Goal: Find specific page/section: Find specific page/section

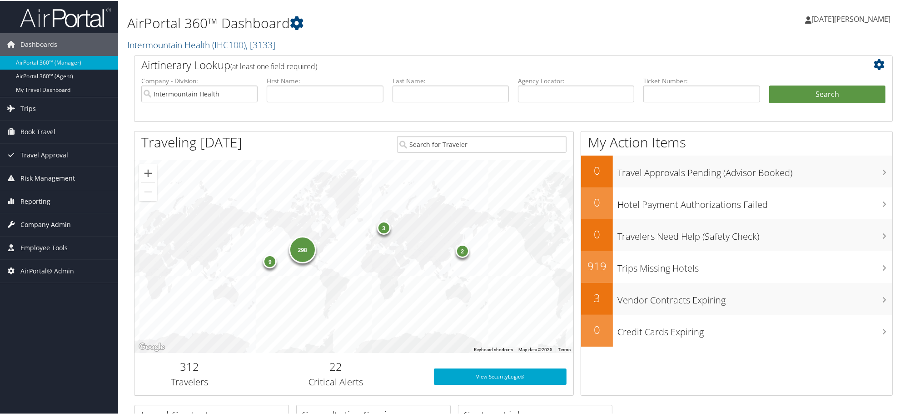
click at [49, 220] on span "Company Admin" at bounding box center [45, 223] width 50 height 23
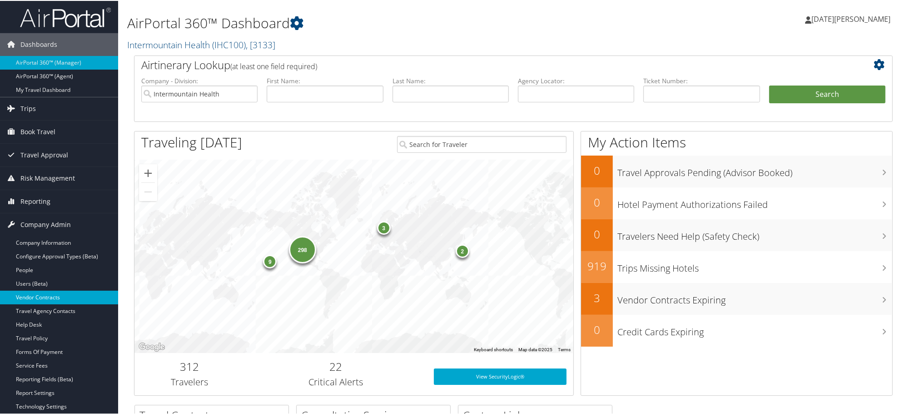
click at [40, 297] on link "Vendor Contracts" at bounding box center [59, 297] width 118 height 14
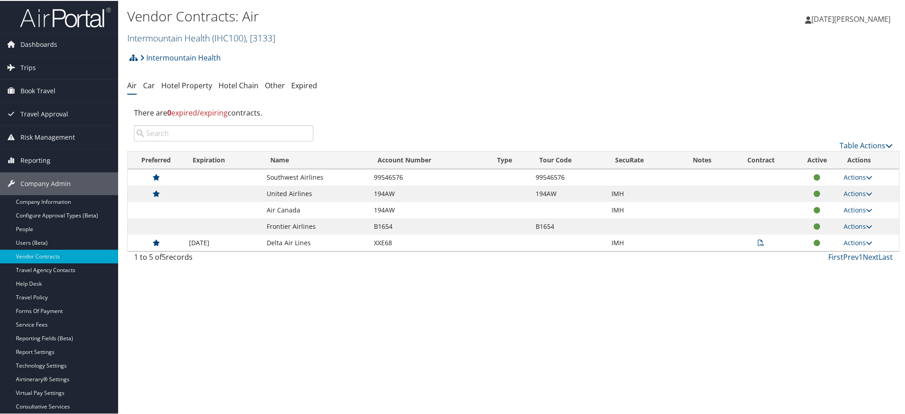
click at [205, 39] on link "Intermountain Health ( IHC100 ) , [ 3133 ]" at bounding box center [201, 37] width 148 height 12
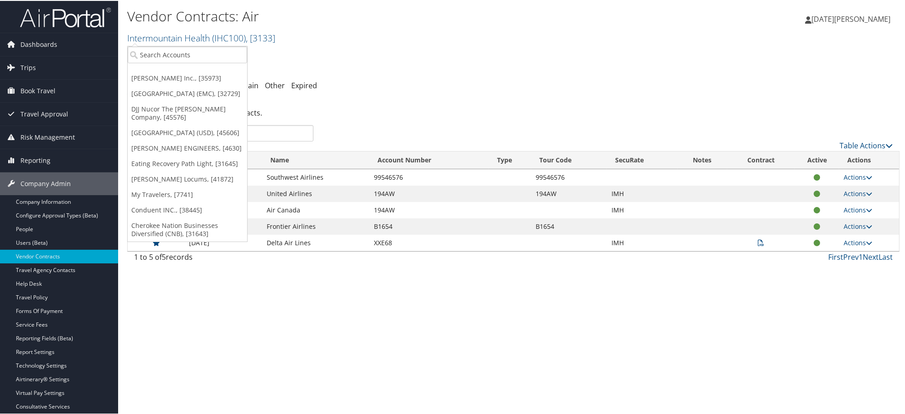
click at [189, 65] on ul "Hagerty Inc., [35973] Eisenhower Medical Center (EMC), [32729] DJJ Nucor The Da…" at bounding box center [187, 143] width 120 height 196
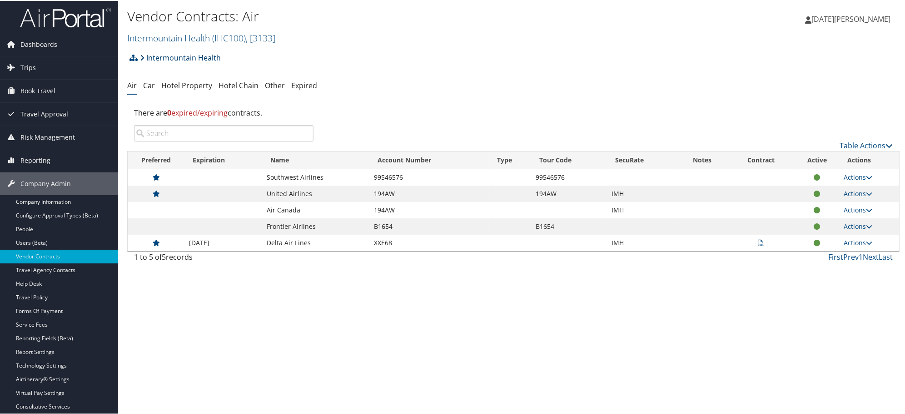
click at [180, 55] on link "Intermountain Health" at bounding box center [180, 57] width 81 height 18
click at [173, 41] on link "Intermountain Health ( IHC100 ) , [ 3133 ]" at bounding box center [201, 37] width 148 height 12
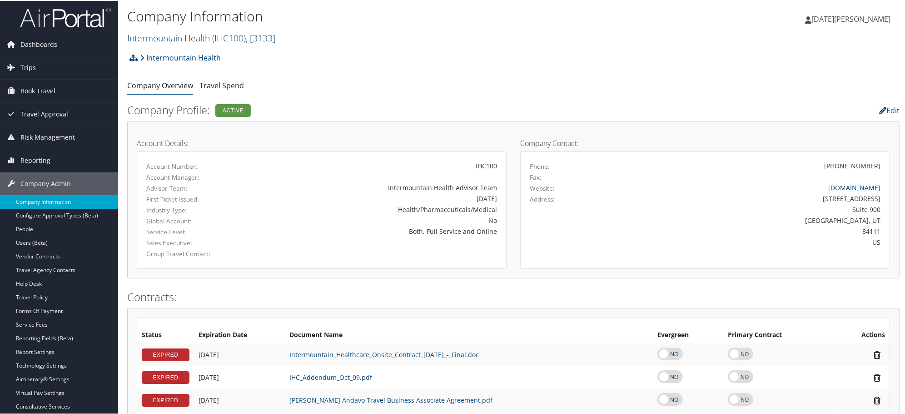
click at [165, 35] on link "Intermountain Health ( IHC100 ) , [ 3133 ]" at bounding box center [201, 37] width 148 height 12
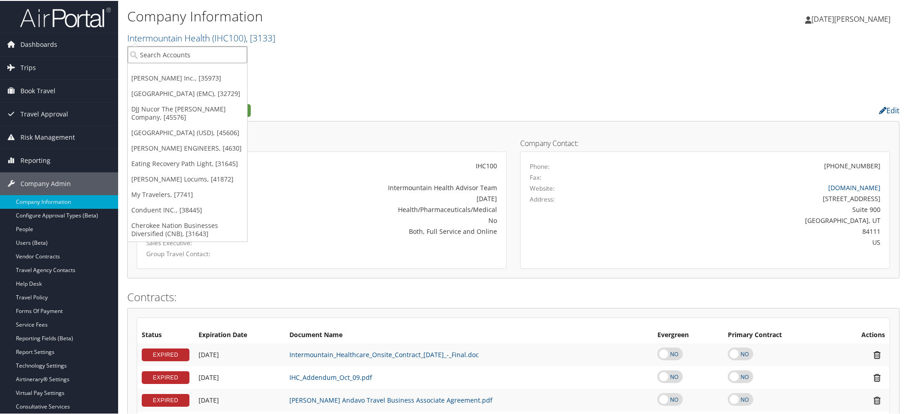
click at [166, 52] on input "search" at bounding box center [188, 53] width 120 height 17
paste input "STATEOFCO"
type input "STATEOFCO"
click at [178, 70] on div "State of Colorado (STATEOFCO), [26955]" at bounding box center [205, 70] width 164 height 8
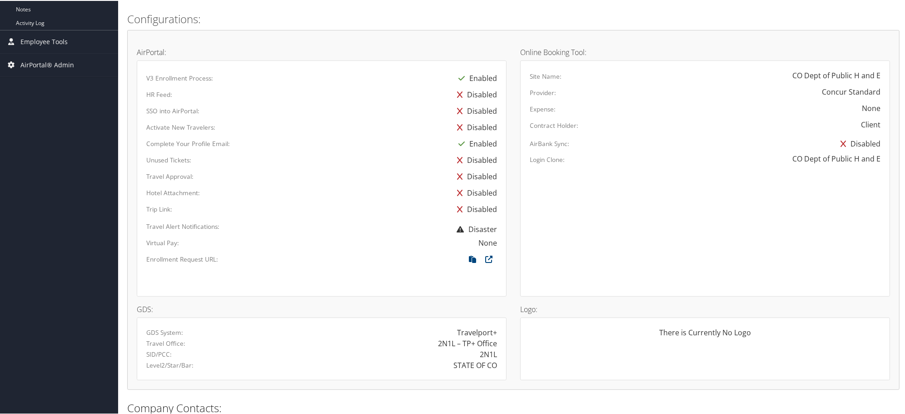
scroll to position [472, 0]
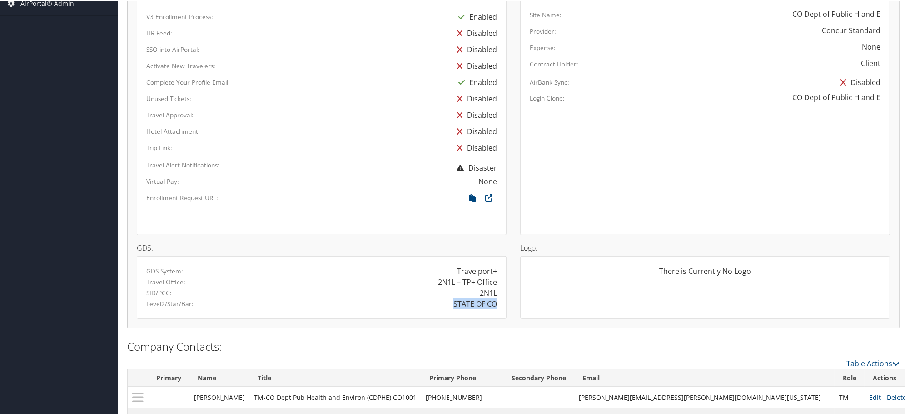
drag, startPoint x: 447, startPoint y: 303, endPoint x: 493, endPoint y: 303, distance: 45.5
click at [493, 303] on div "STATE OF CO" at bounding box center [413, 302] width 182 height 11
copy div "STATE OF CO"
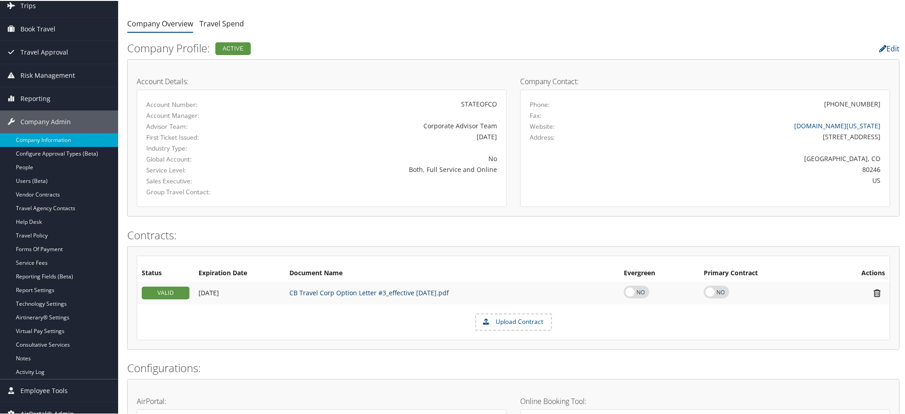
scroll to position [0, 0]
